Goal: Transaction & Acquisition: Purchase product/service

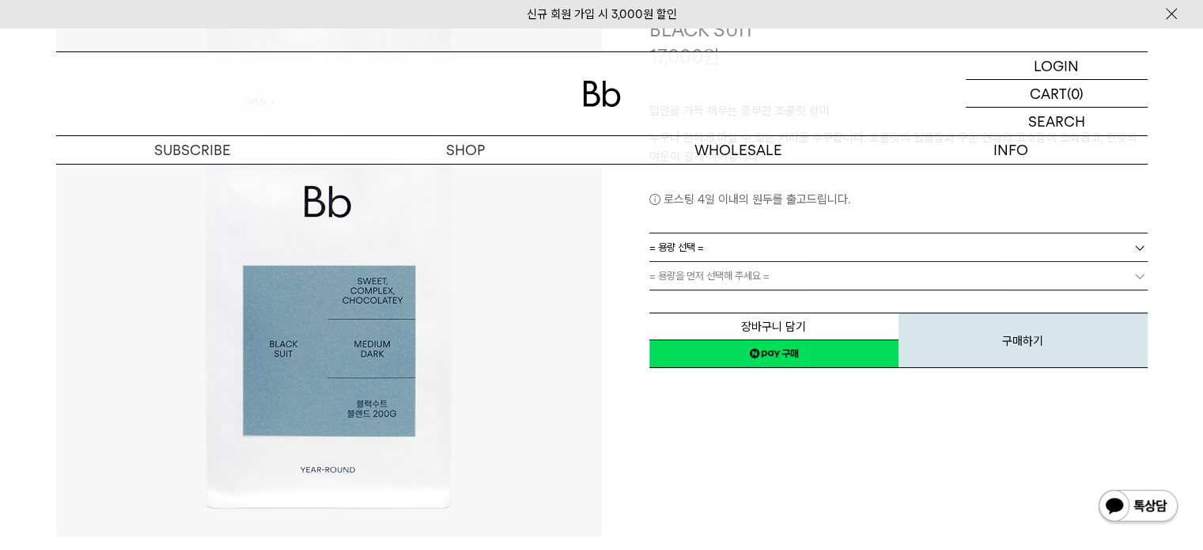
scroll to position [203, 0]
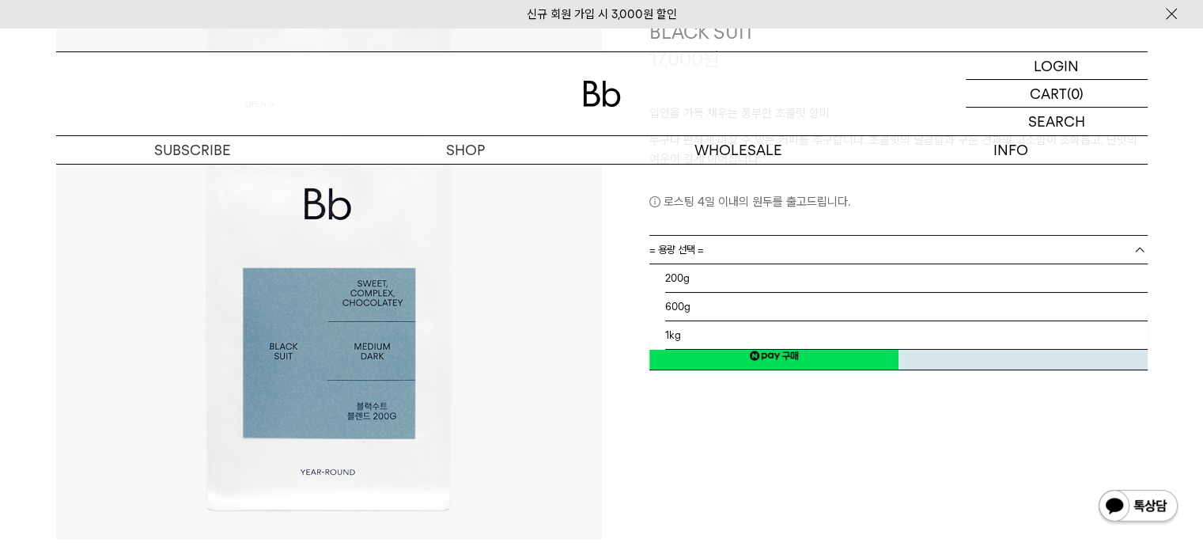
click at [743, 256] on link "= 용량 선택 =" at bounding box center [898, 250] width 498 height 28
click at [685, 331] on li "1kg" at bounding box center [906, 335] width 483 height 28
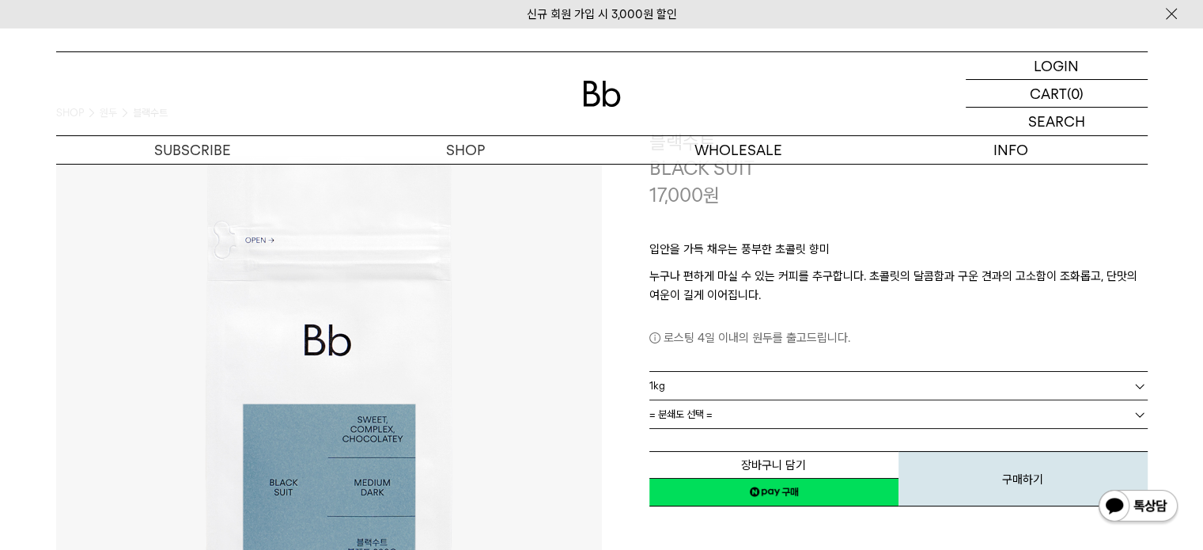
scroll to position [66, 0]
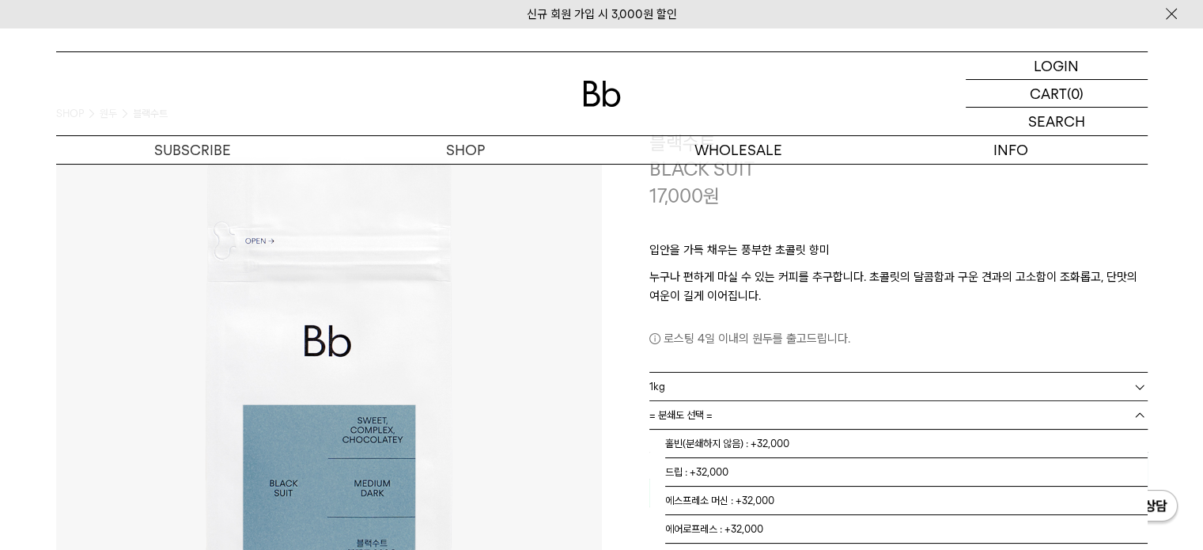
click at [772, 413] on link "= 분쇄도 선택 =" at bounding box center [898, 415] width 498 height 28
click at [746, 442] on li "홀빈(분쇄하지 않음) : +32,000" at bounding box center [906, 444] width 483 height 28
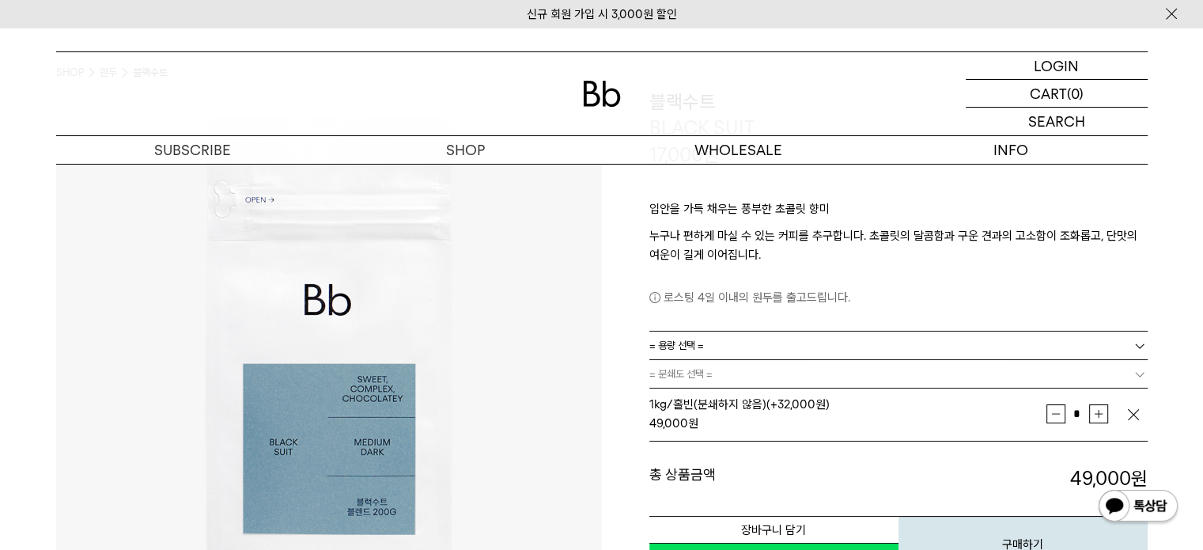
scroll to position [0, 0]
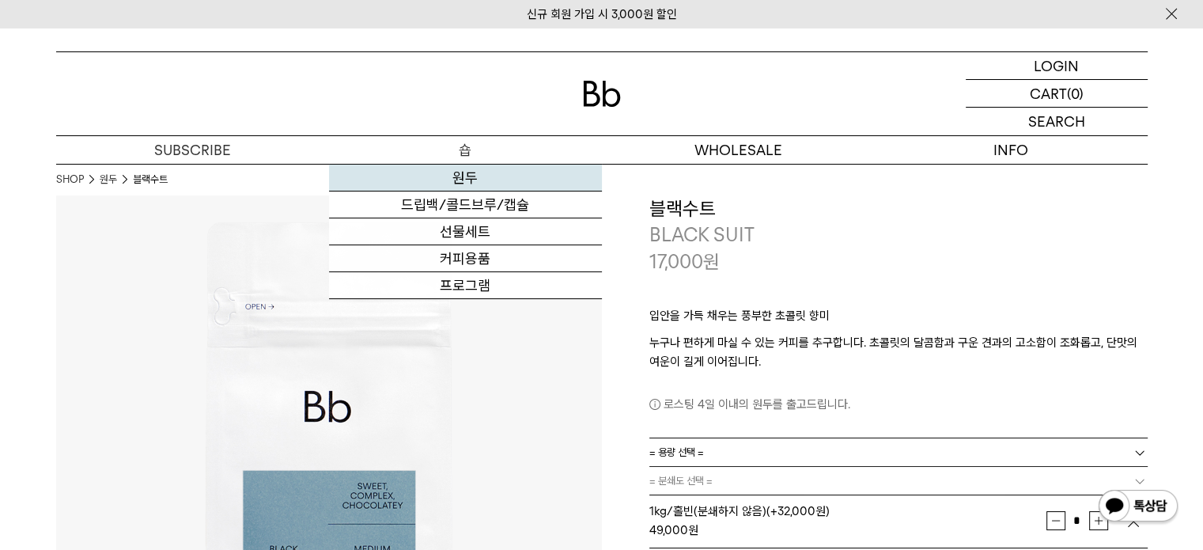
click at [460, 179] on link "원두" at bounding box center [465, 178] width 273 height 27
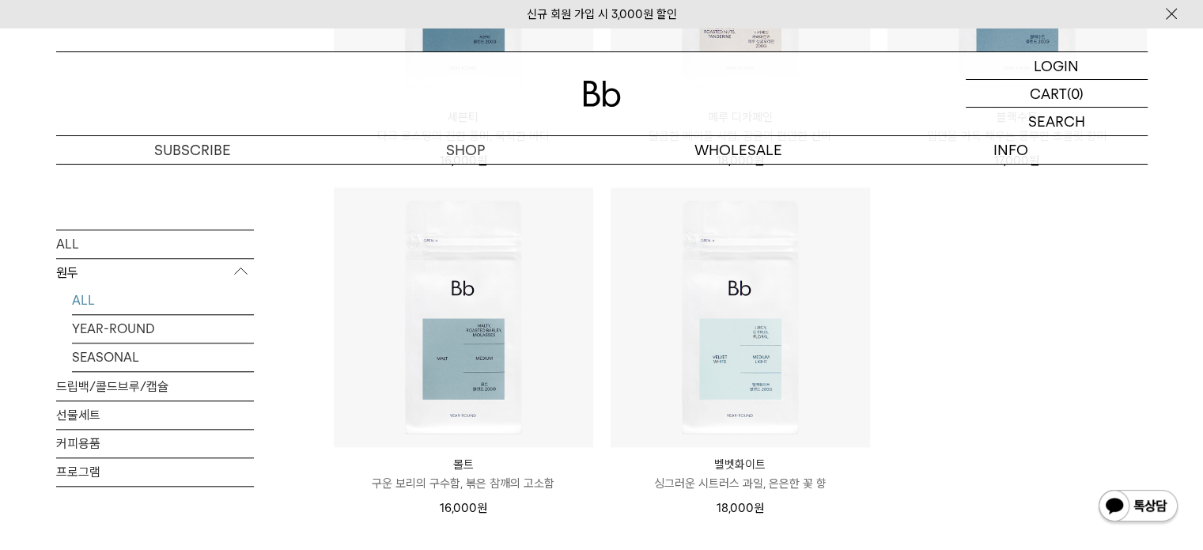
scroll to position [1560, 0]
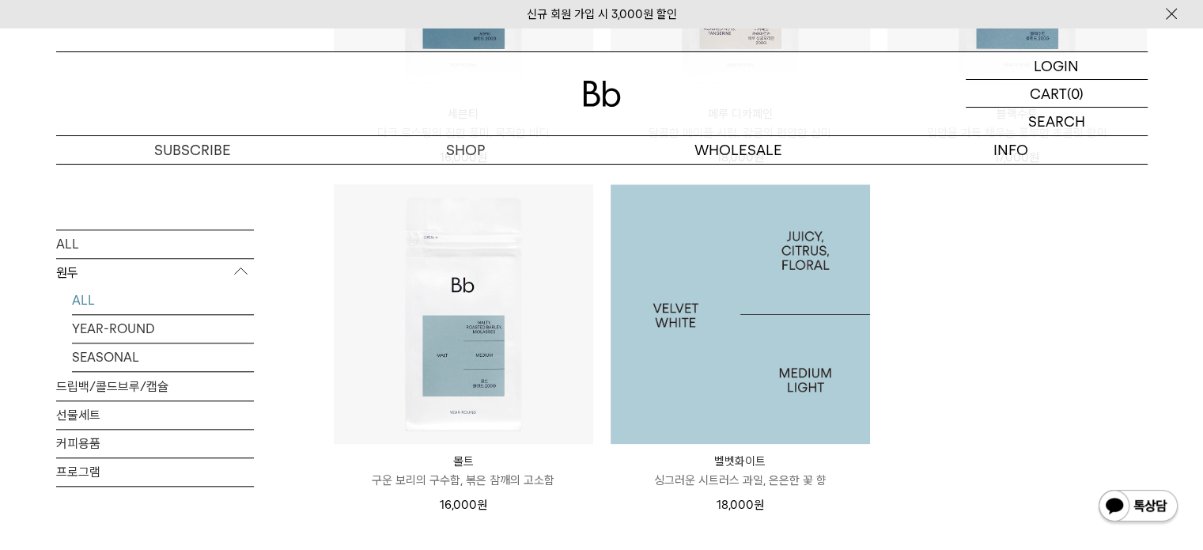
click at [772, 308] on img at bounding box center [740, 313] width 259 height 259
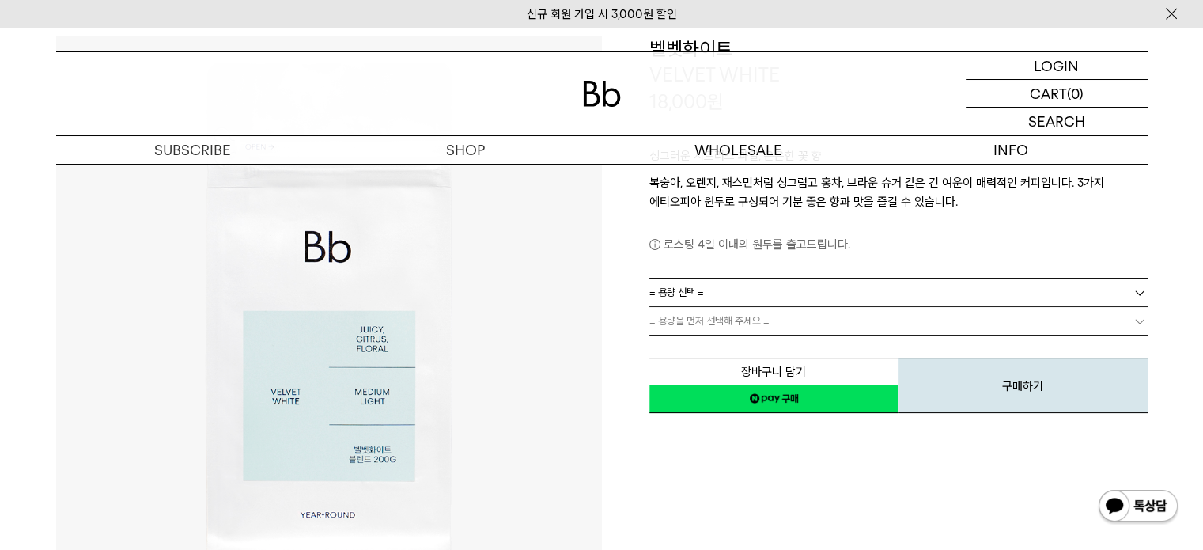
scroll to position [161, 0]
